Goal: Navigation & Orientation: Find specific page/section

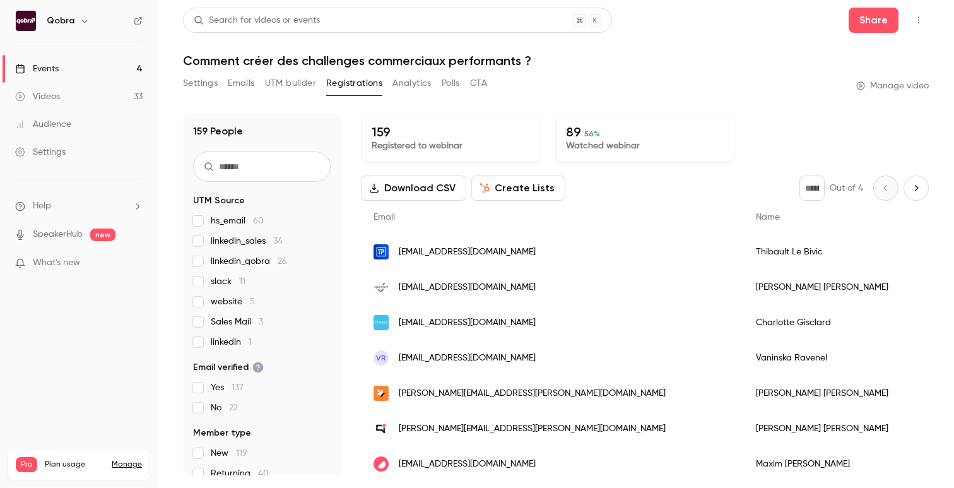
click at [64, 106] on link "Videos 33" at bounding box center [79, 97] width 158 height 28
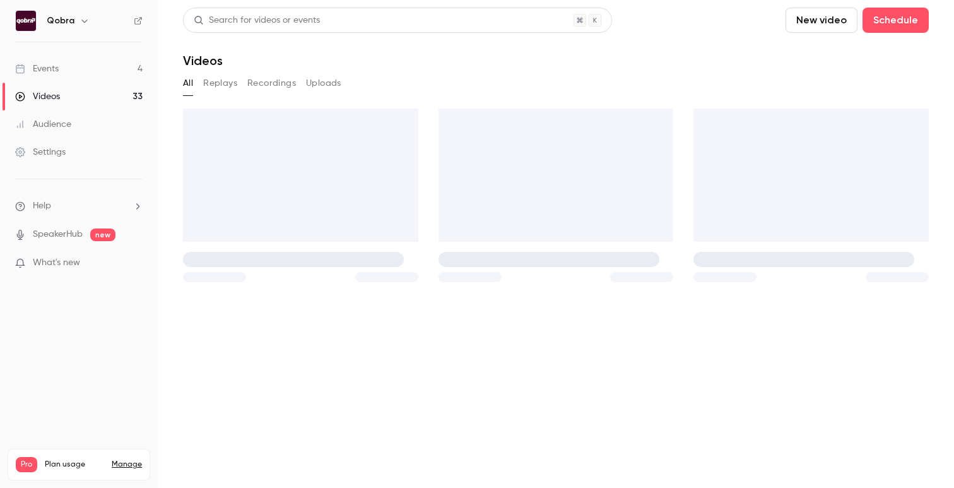
click at [73, 75] on link "Events 4" at bounding box center [79, 69] width 158 height 28
